Goal: Information Seeking & Learning: Learn about a topic

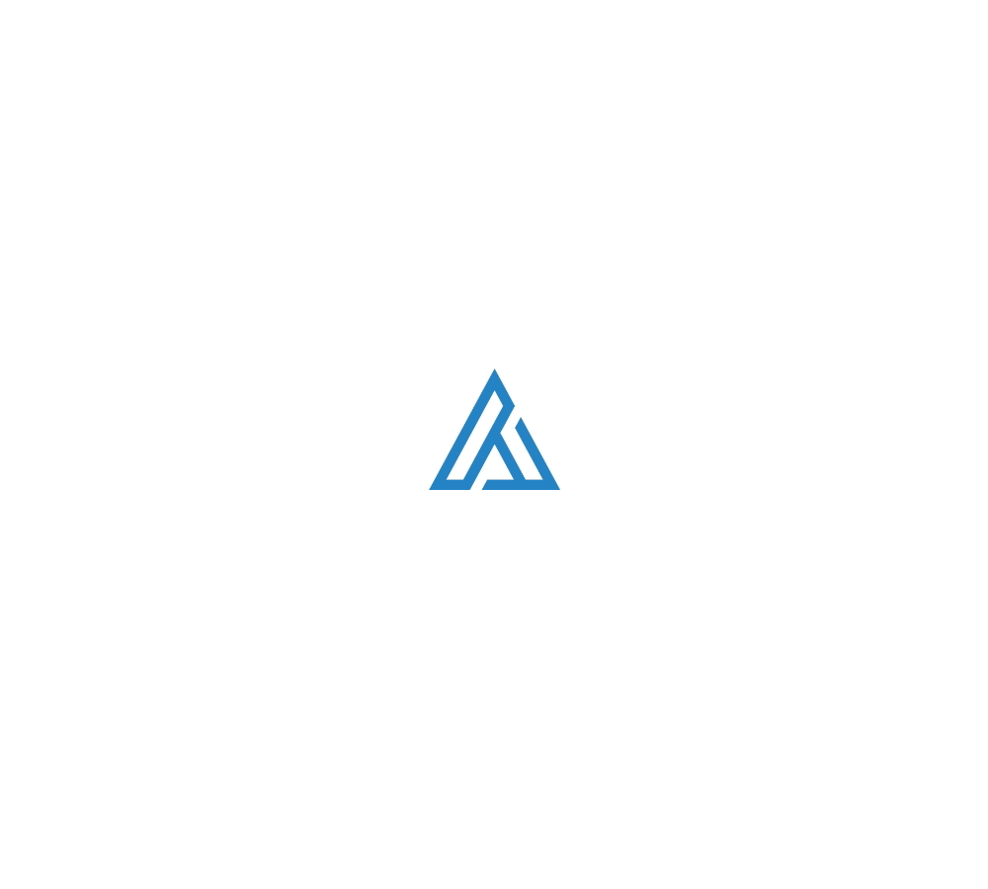
scroll to position [4059, 0]
